Goal: Task Accomplishment & Management: Complete application form

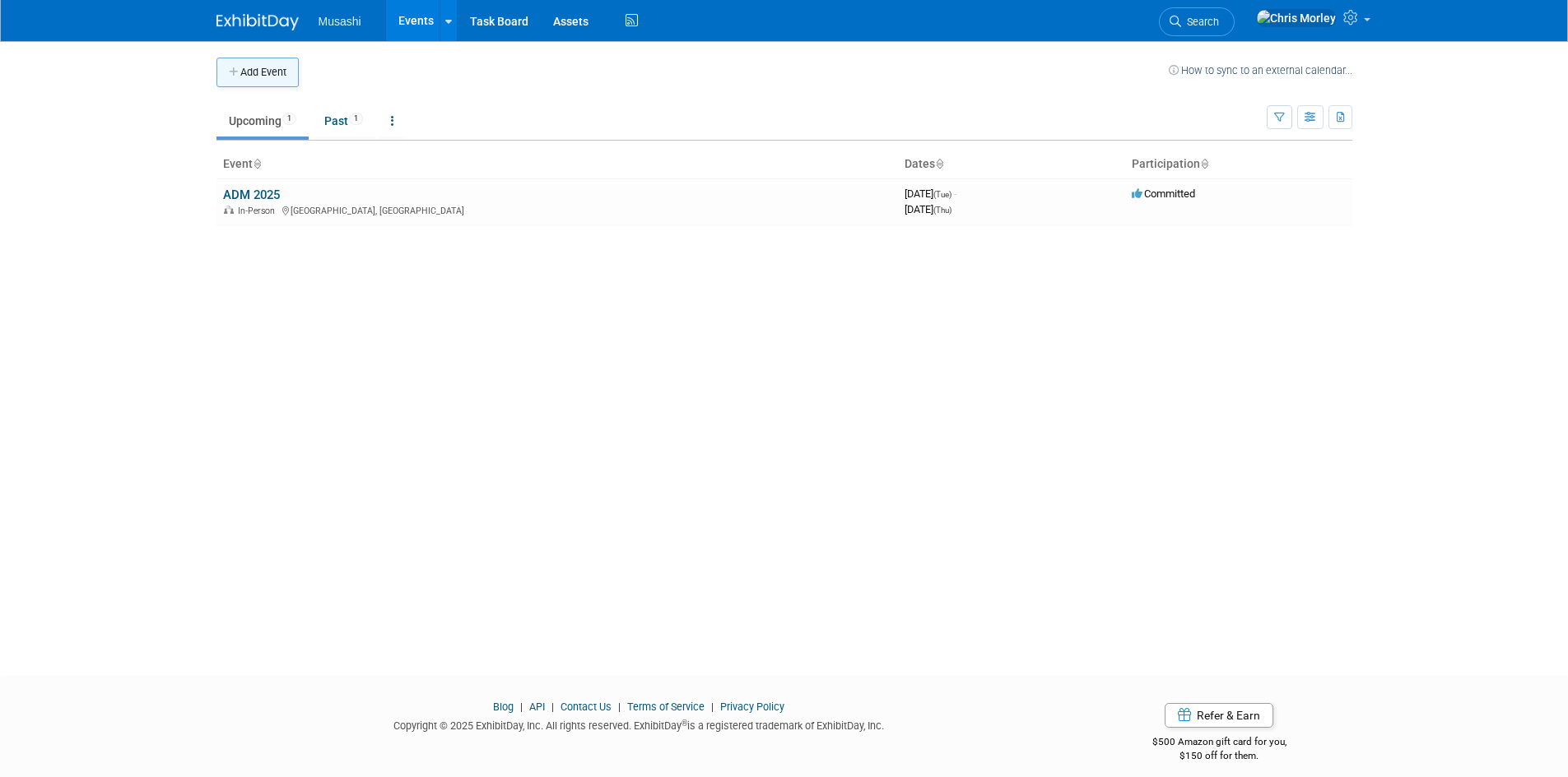
click at [251, 75] on button "Add Event" at bounding box center [257, 72] width 82 height 30
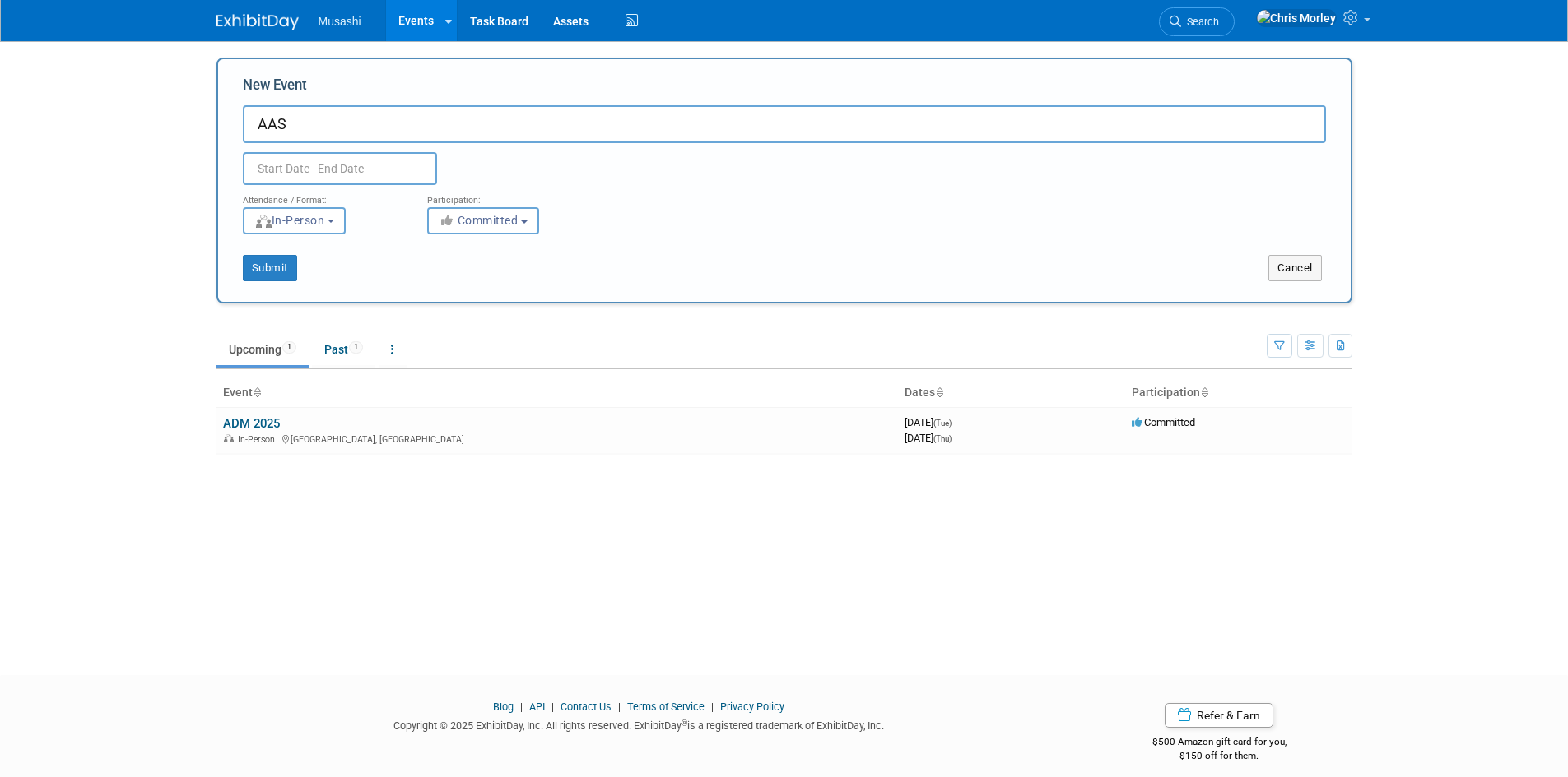
type input "AAS"
click at [274, 267] on button "Submit" at bounding box center [270, 269] width 54 height 27
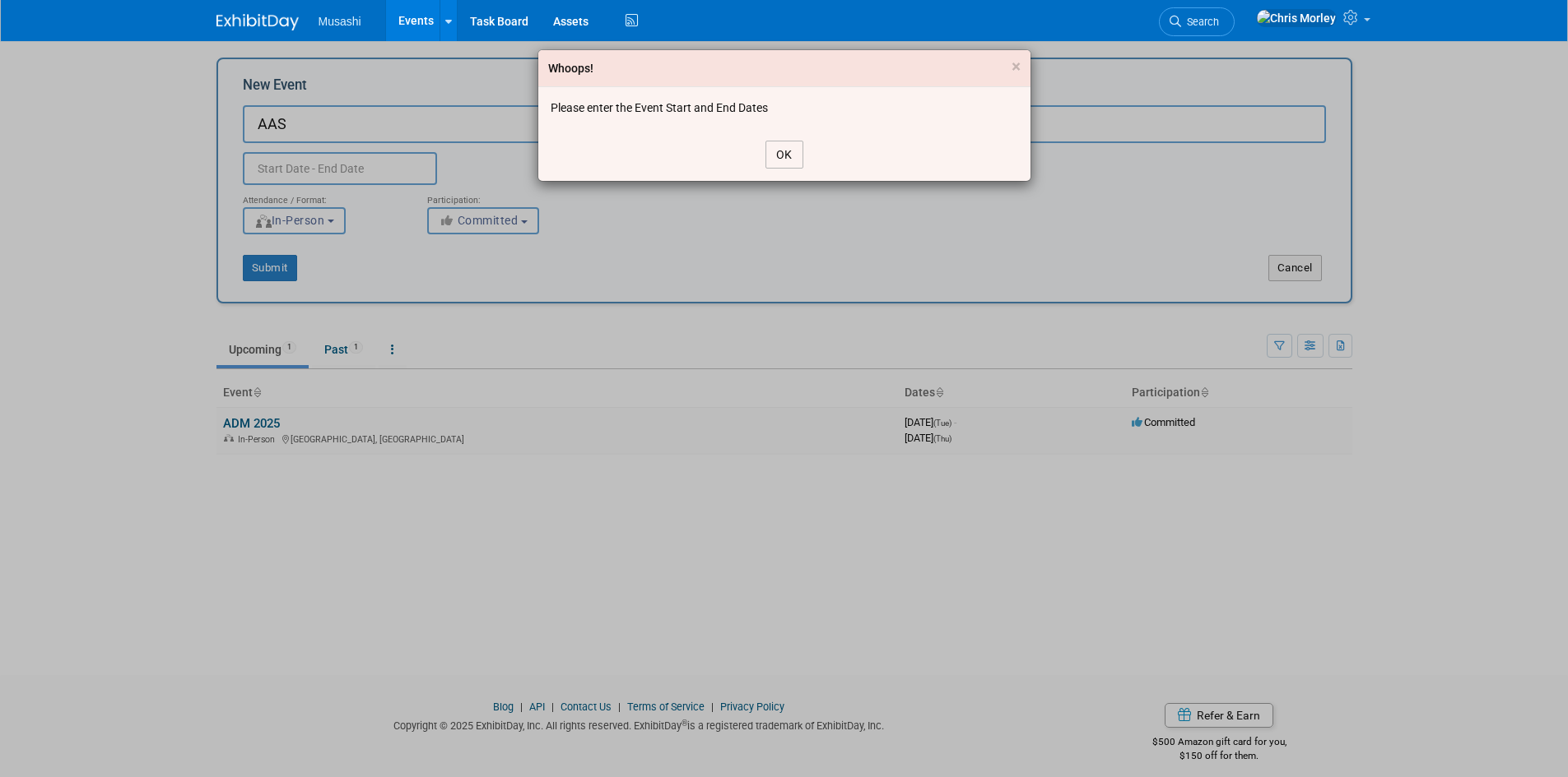
click at [787, 153] on button "OK" at bounding box center [784, 155] width 38 height 28
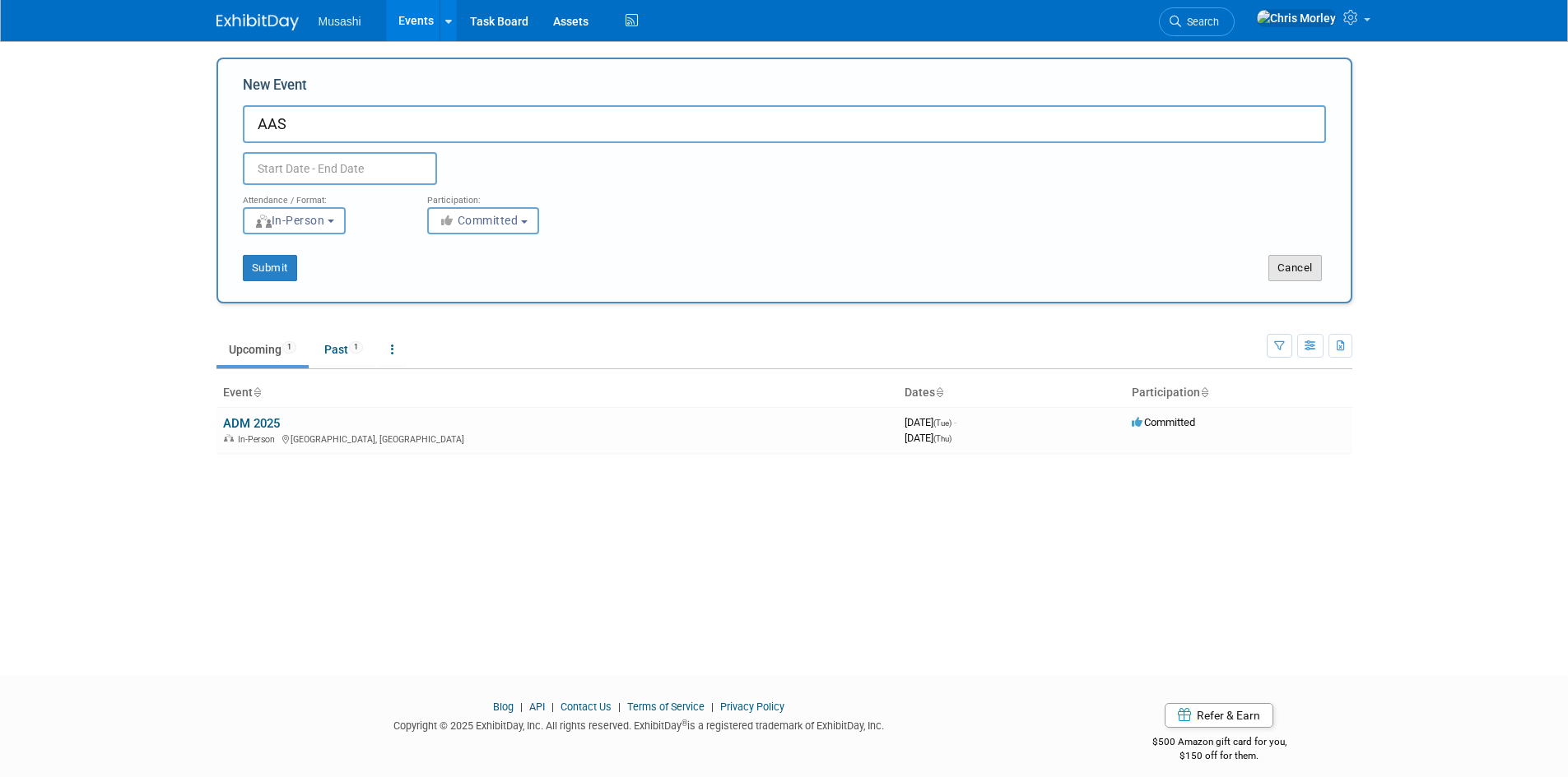
click at [1311, 271] on button "Cancel" at bounding box center [1295, 269] width 53 height 27
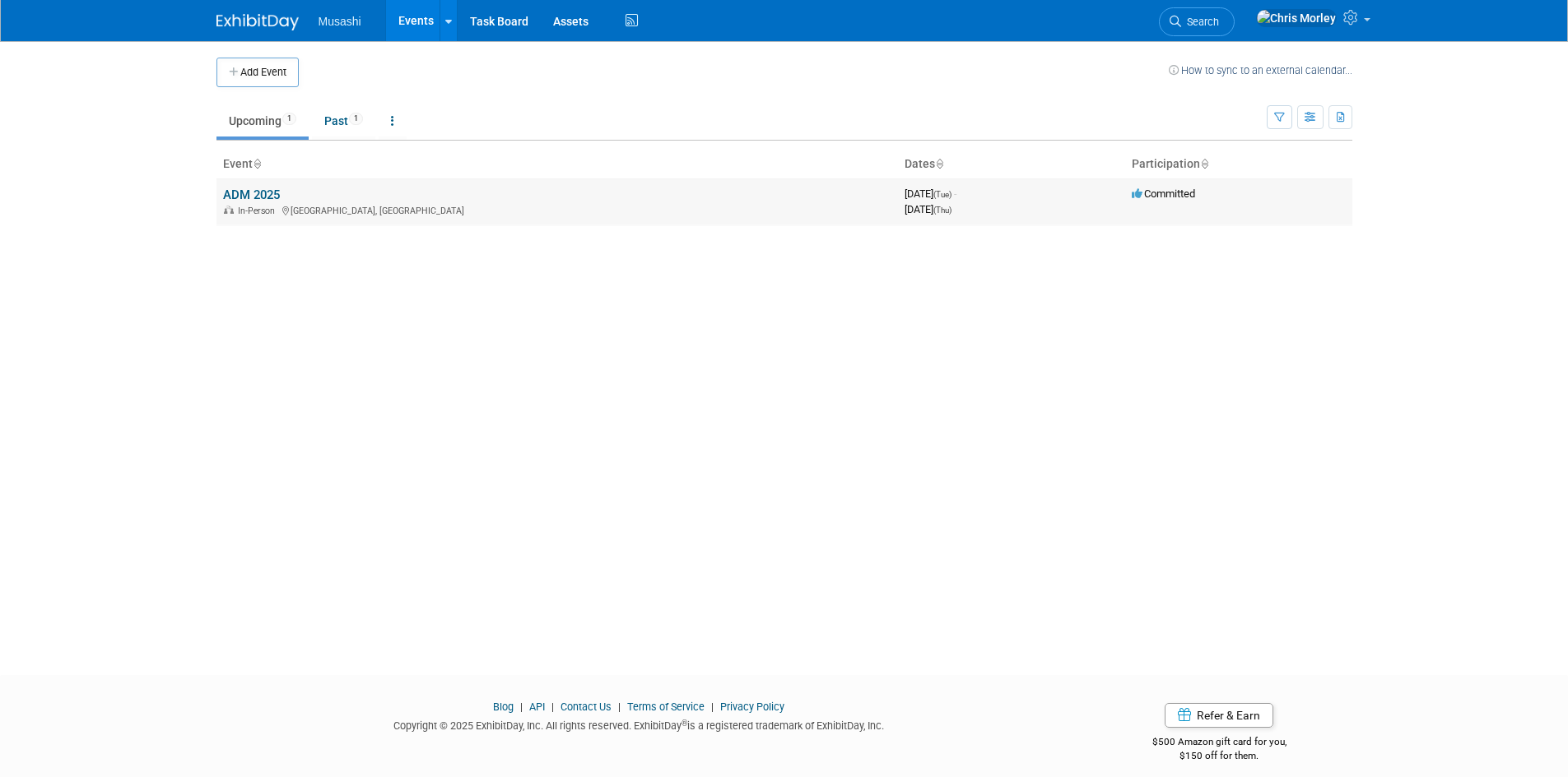
click at [265, 192] on link "ADM 2025" at bounding box center [251, 194] width 57 height 15
